Goal: Task Accomplishment & Management: Manage account settings

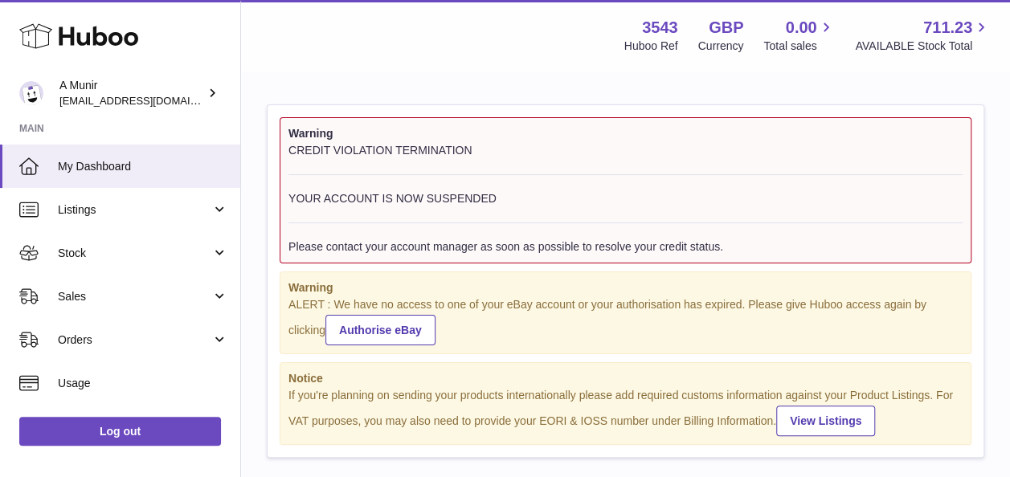
scroll to position [251, 349]
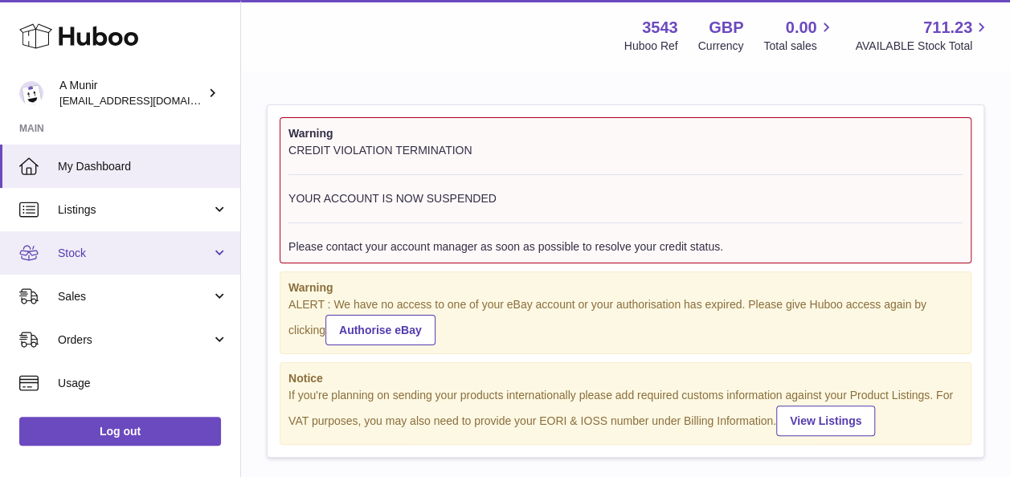
click at [84, 241] on link "Stock" at bounding box center [120, 252] width 240 height 43
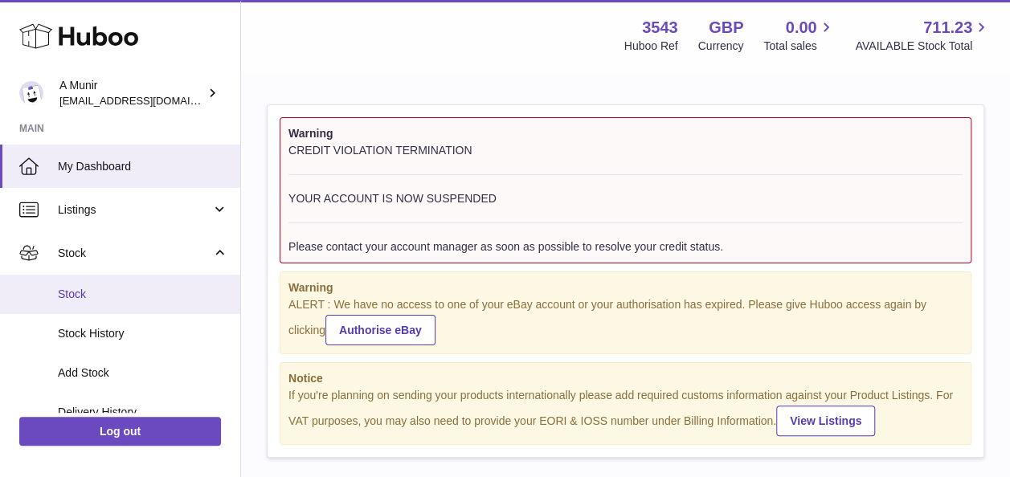
click at [80, 294] on span "Stock" at bounding box center [143, 294] width 170 height 15
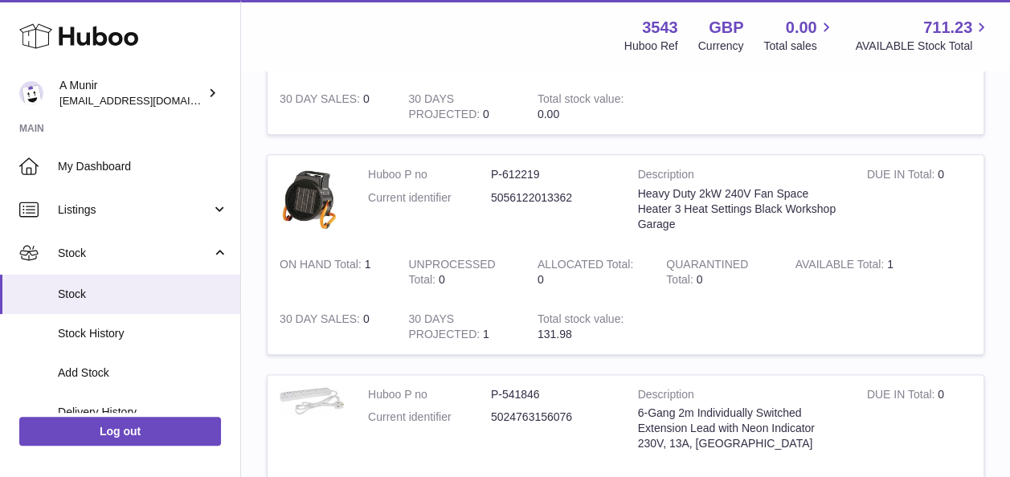
scroll to position [884, 0]
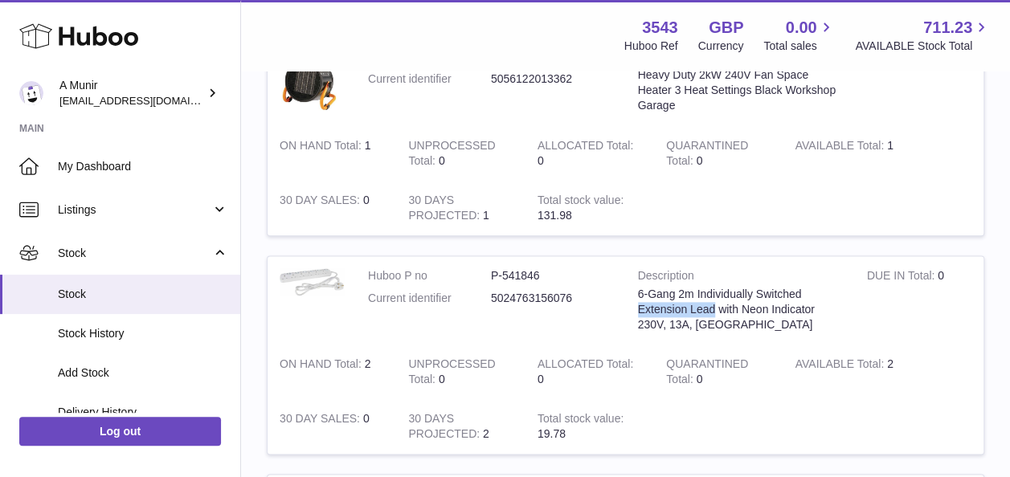
drag, startPoint x: 720, startPoint y: 337, endPoint x: 632, endPoint y: 337, distance: 88.4
click at [632, 337] on td "Description 6-Gang 2m Individually Switched Extension Lead with Neon Indicator …" at bounding box center [740, 300] width 229 height 89
copy div "Extension Lead"
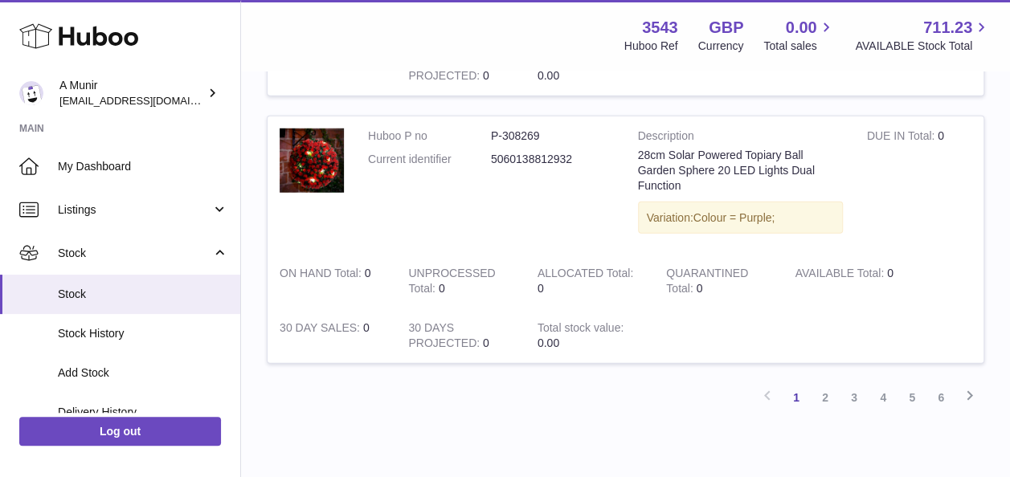
scroll to position [2278, 0]
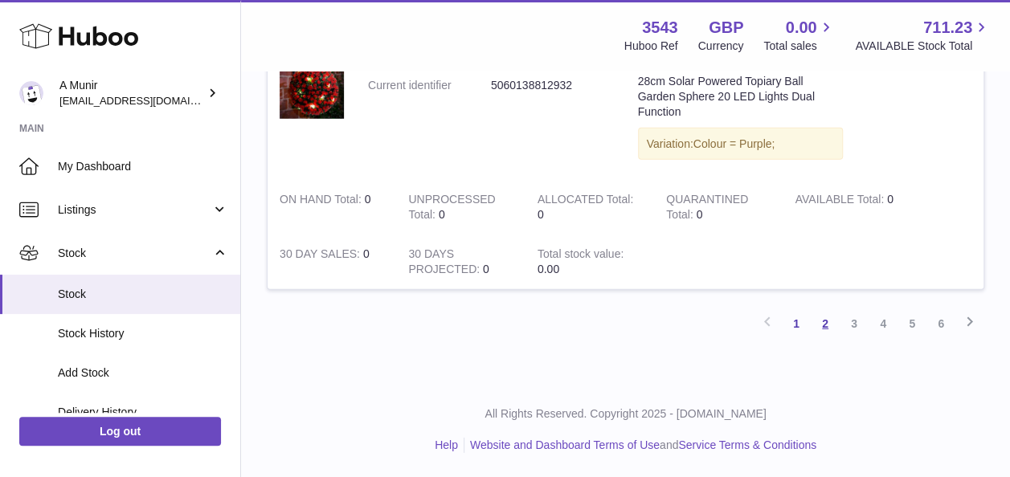
click at [829, 322] on link "2" at bounding box center [825, 323] width 29 height 29
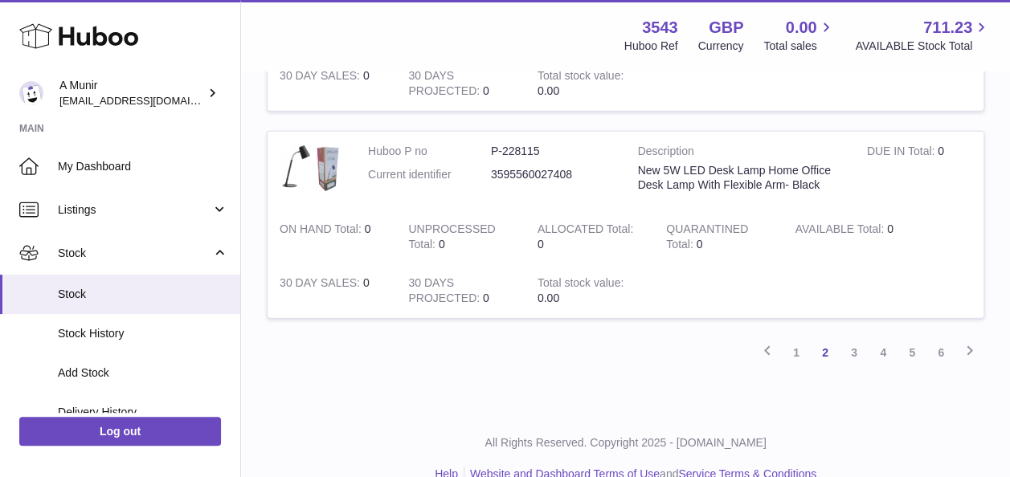
scroll to position [2201, 0]
